Goal: Task Accomplishment & Management: Use online tool/utility

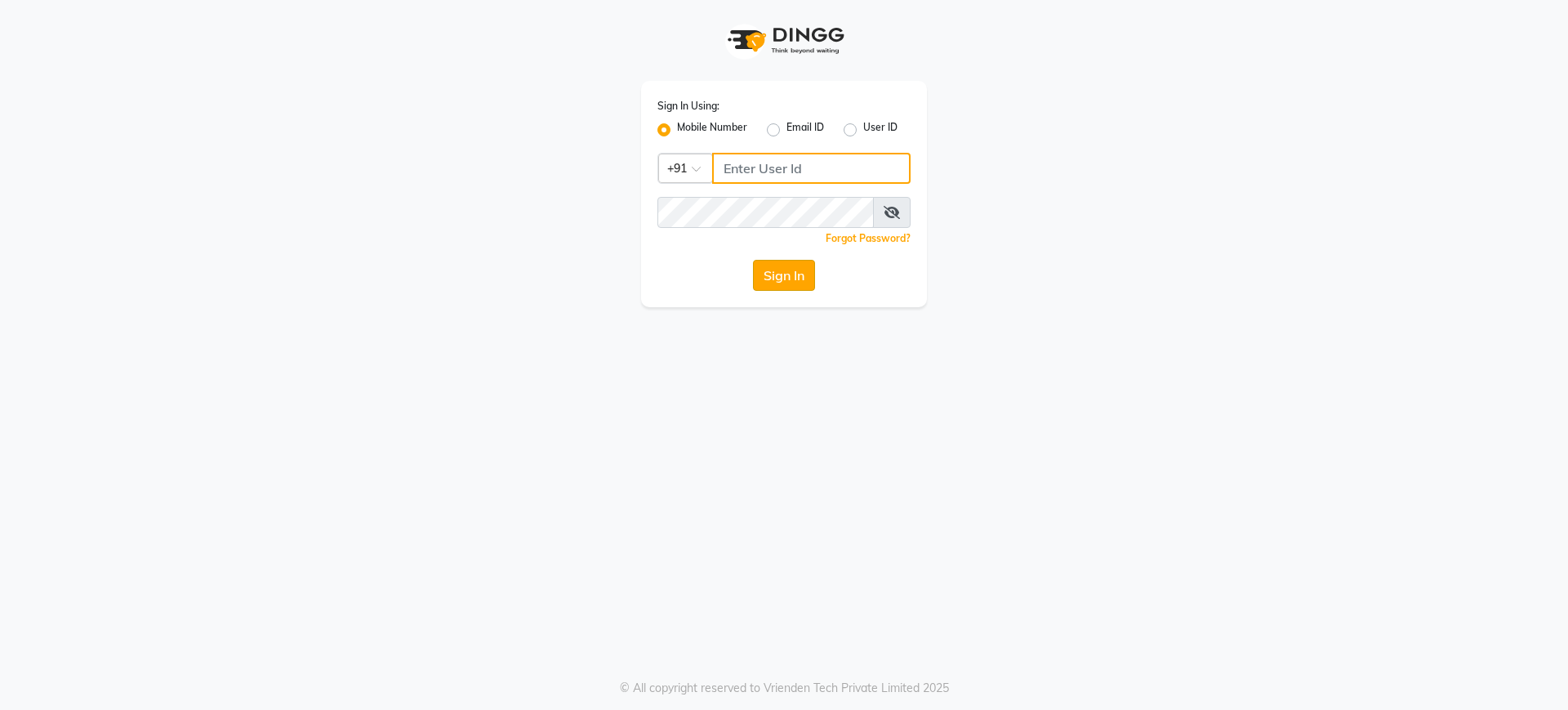
type input "9737504300"
click at [798, 278] on button "Sign In" at bounding box center [784, 275] width 62 height 31
type input "9737504300"
click at [776, 273] on button "Sign In" at bounding box center [784, 275] width 62 height 31
